Goal: Task Accomplishment & Management: Use online tool/utility

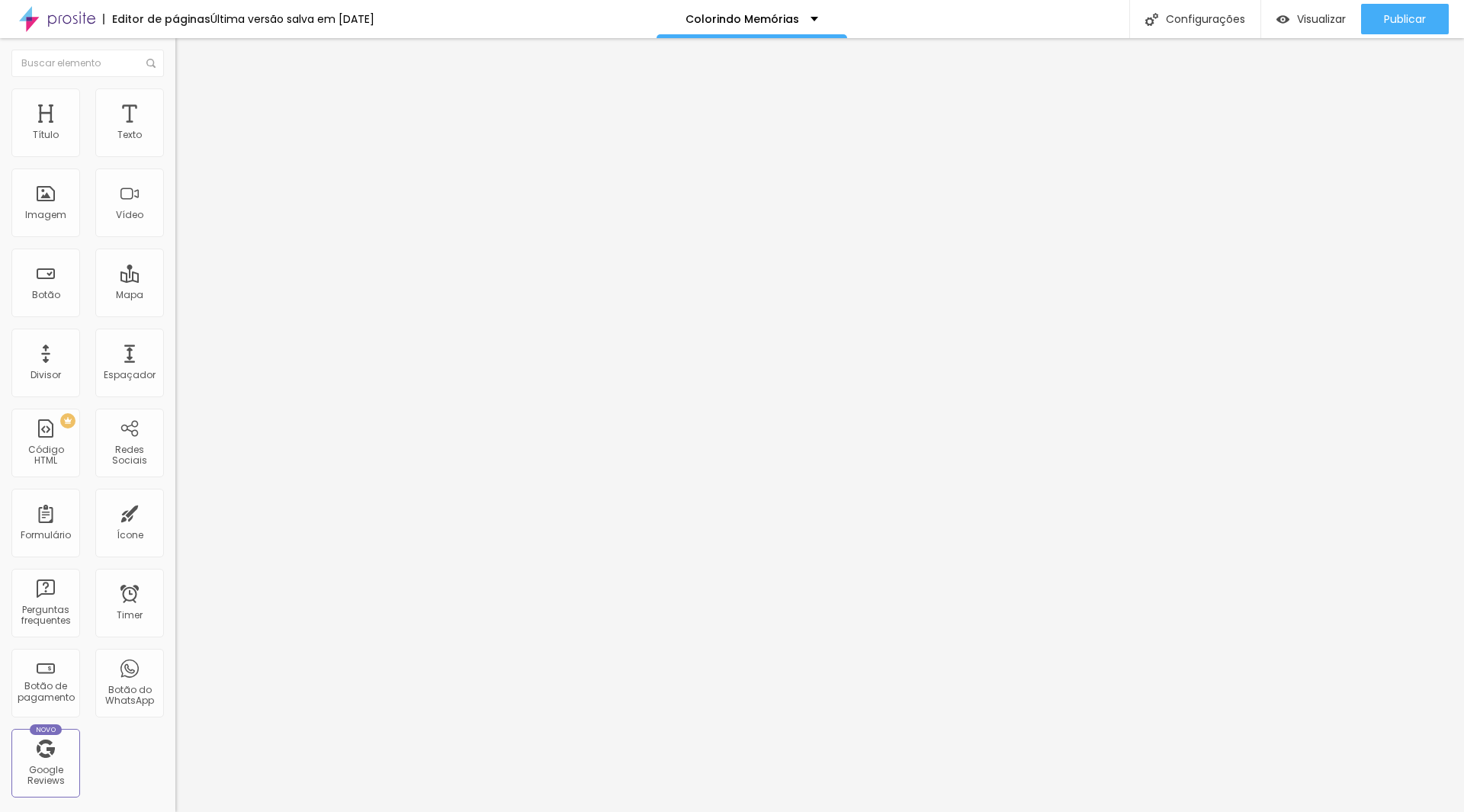
click at [182, 142] on icon "button" at bounding box center [186, 137] width 9 height 9
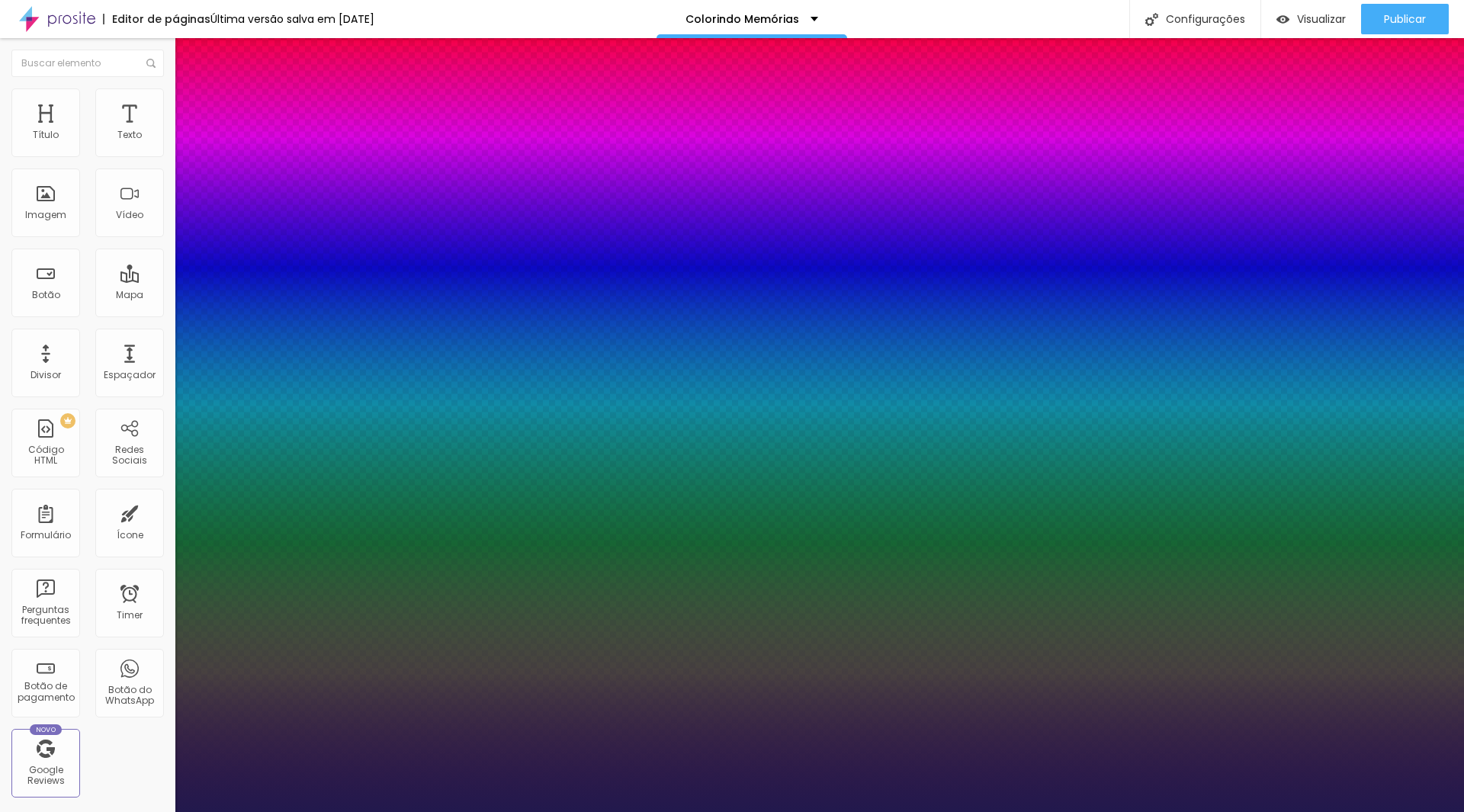
type input "1"
drag, startPoint x: 331, startPoint y: 261, endPoint x: 398, endPoint y: 265, distance: 67.1
click at [398, 265] on body "Editor de páginas Última versão salva em [DATE] Colorindo Memórias Configuraçõe…" at bounding box center [732, 406] width 1464 height 812
type input "8"
type input "2"
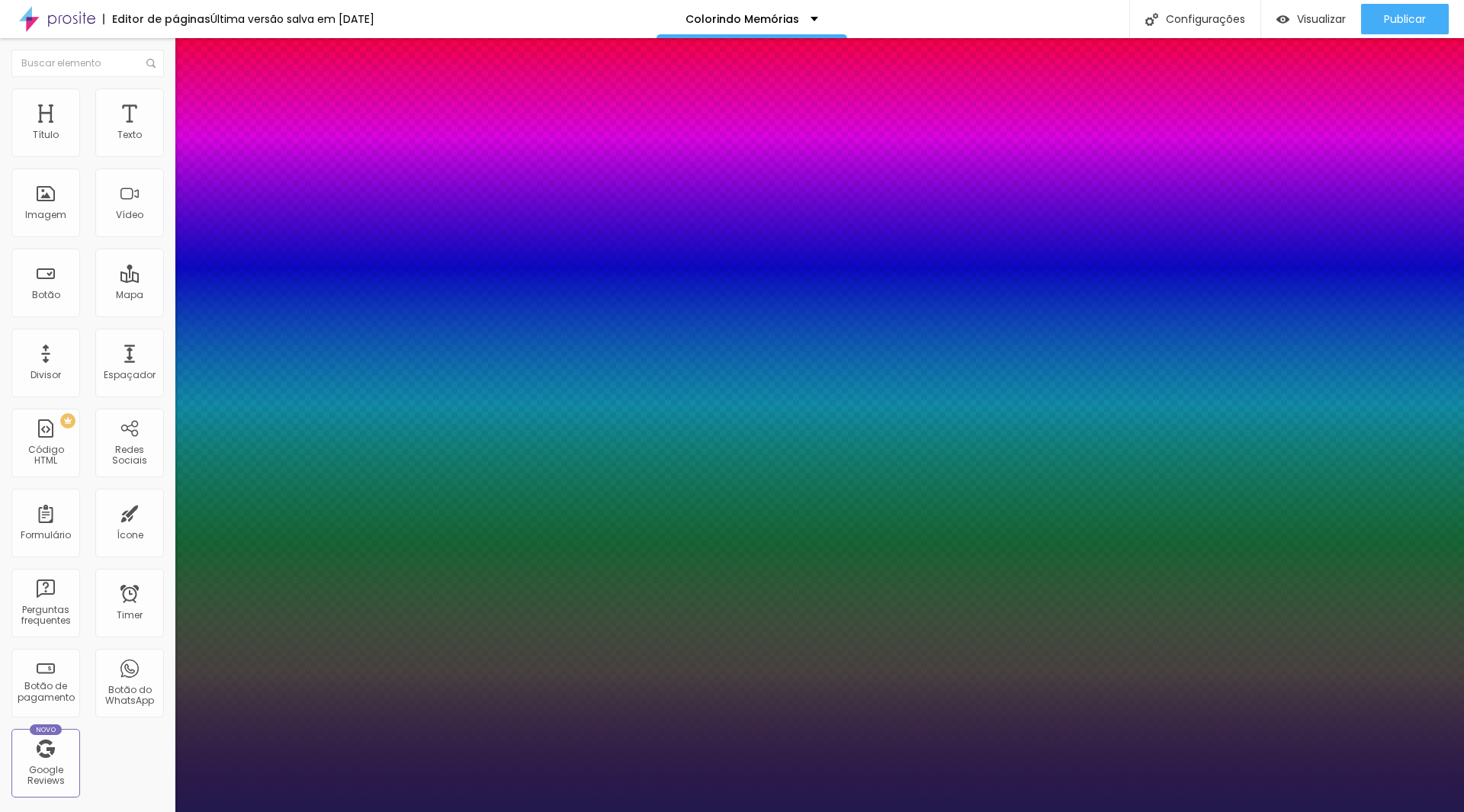
type input "1"
type input "20"
type input "1"
type input "20"
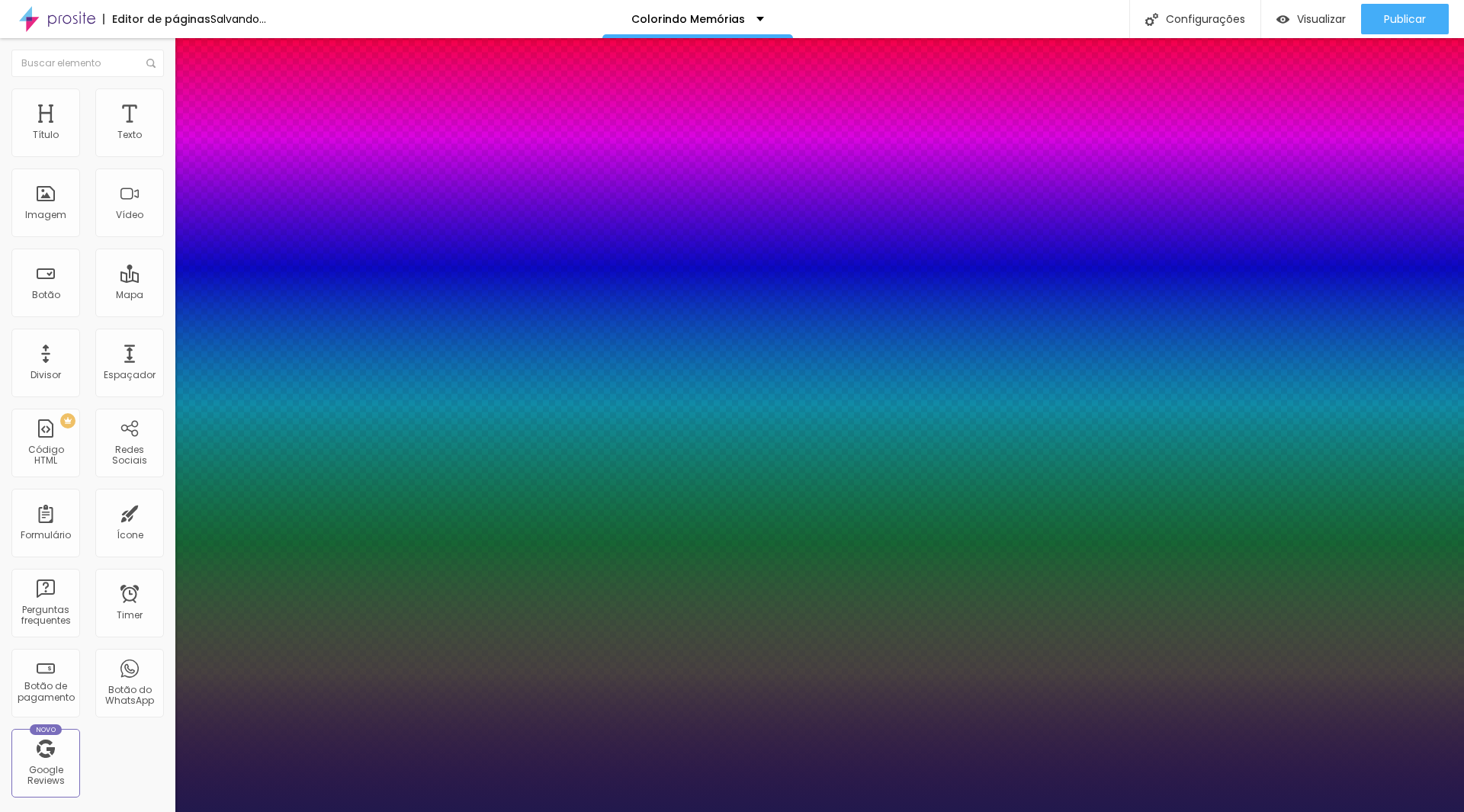
type input "1"
click at [417, 811] on div at bounding box center [732, 812] width 1464 height 0
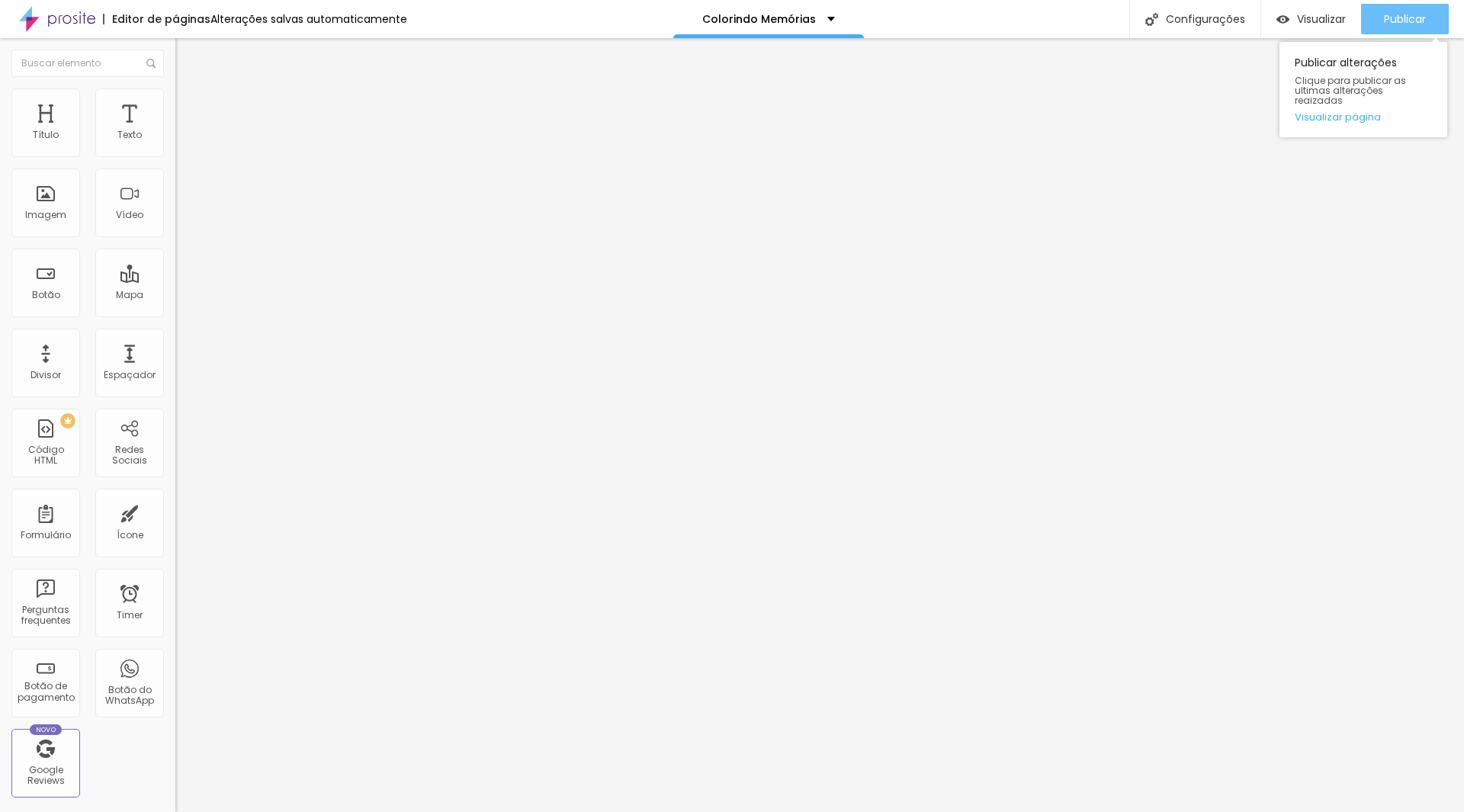
click at [1377, 21] on button "Publicar" at bounding box center [1404, 19] width 88 height 30
click at [175, 294] on input "16" at bounding box center [204, 302] width 57 height 16
type input "8"
type input "2"
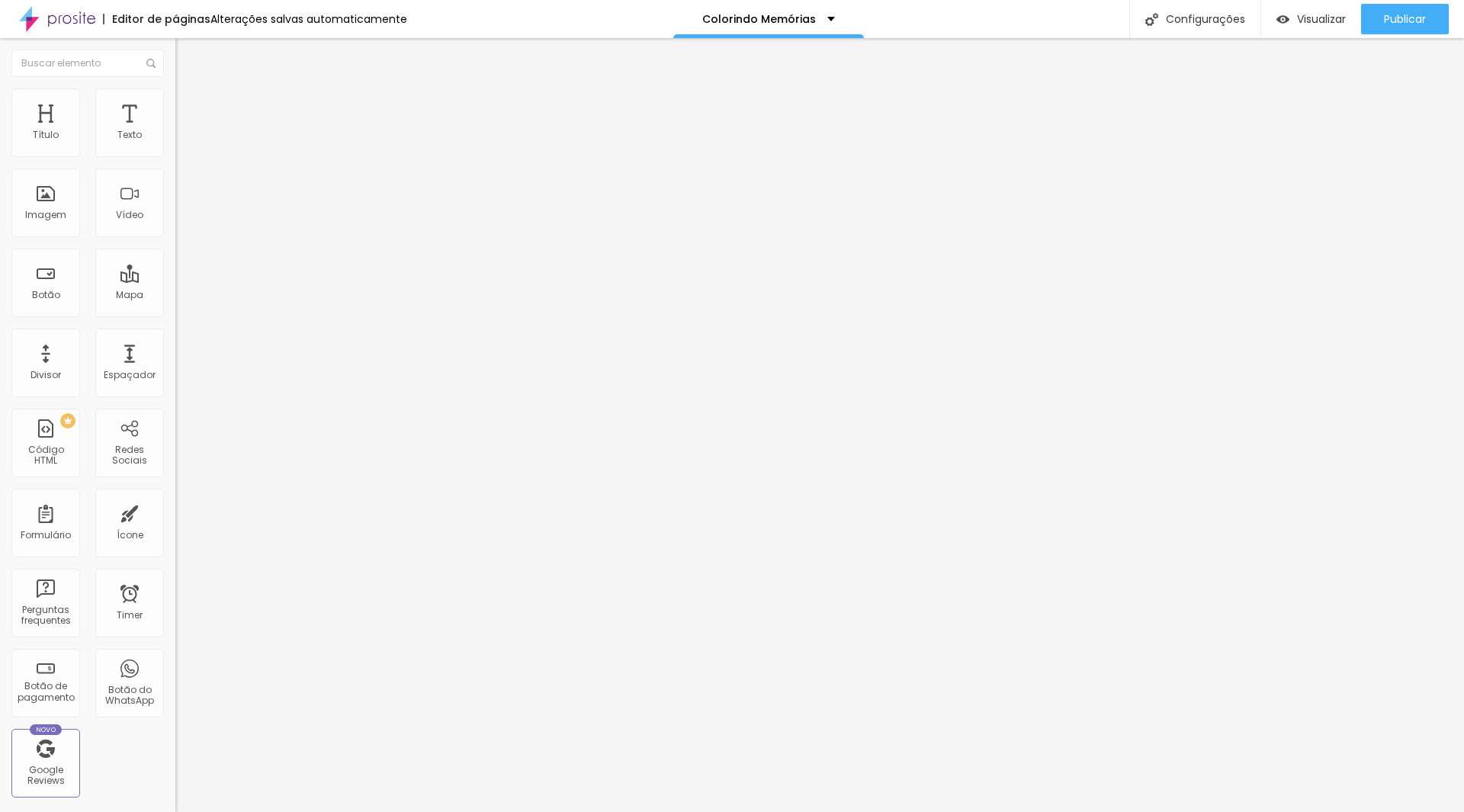
type input "20"
click at [175, 294] on input "16" at bounding box center [204, 302] width 57 height 16
click at [1396, 10] on div "Publicar" at bounding box center [1405, 19] width 42 height 30
